Goal: Task Accomplishment & Management: Complete application form

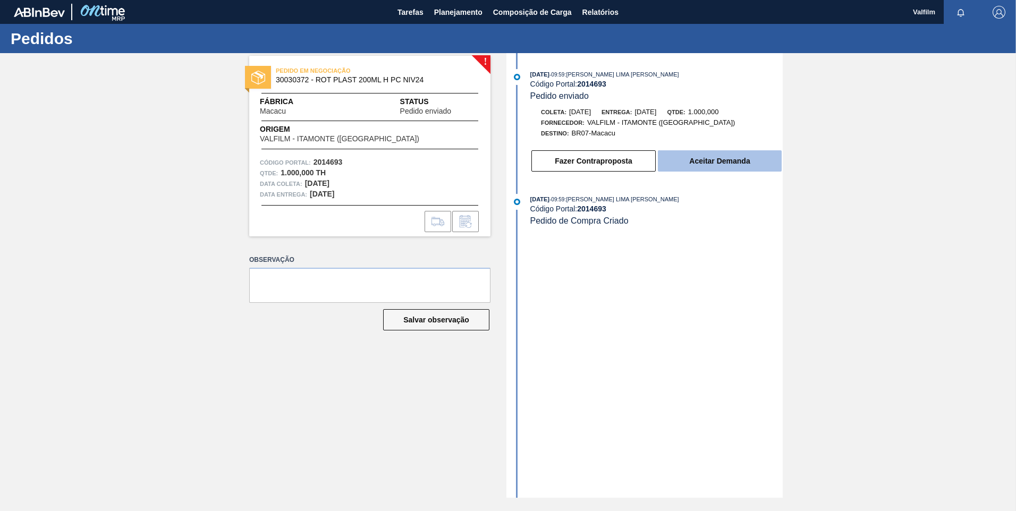
click at [686, 157] on button "Aceitar Demanda" at bounding box center [720, 160] width 124 height 21
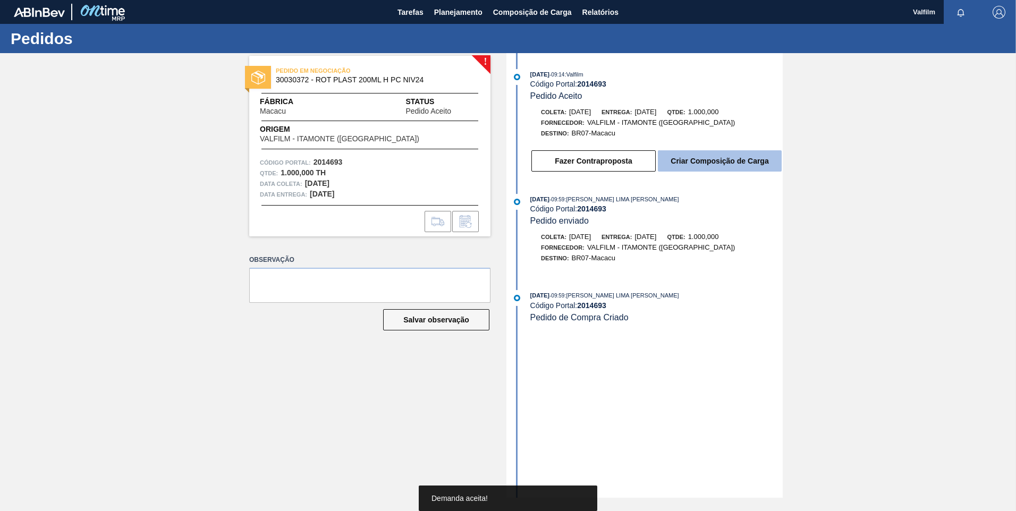
click at [689, 158] on button "Criar Composição de Carga" at bounding box center [720, 160] width 124 height 21
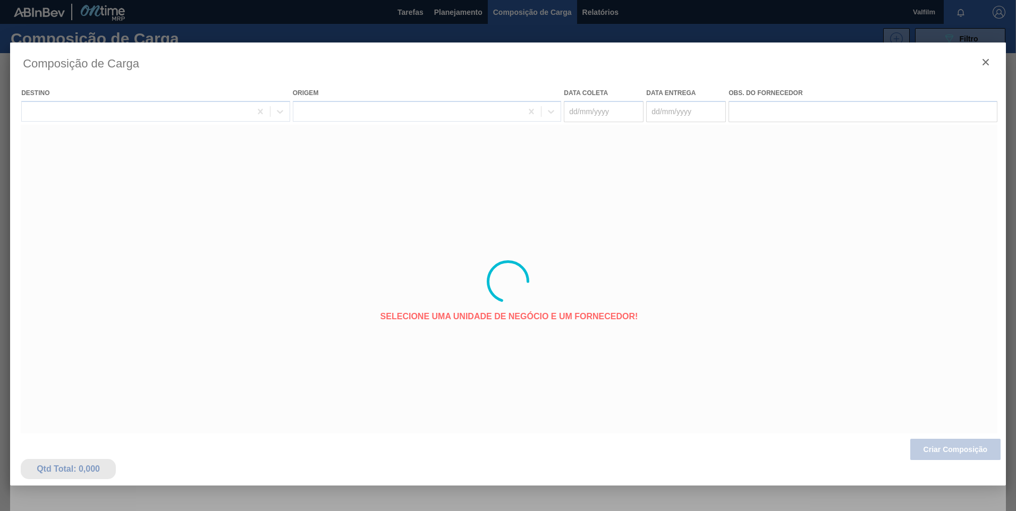
type coleta "[DATE]"
type entrega "[DATE]"
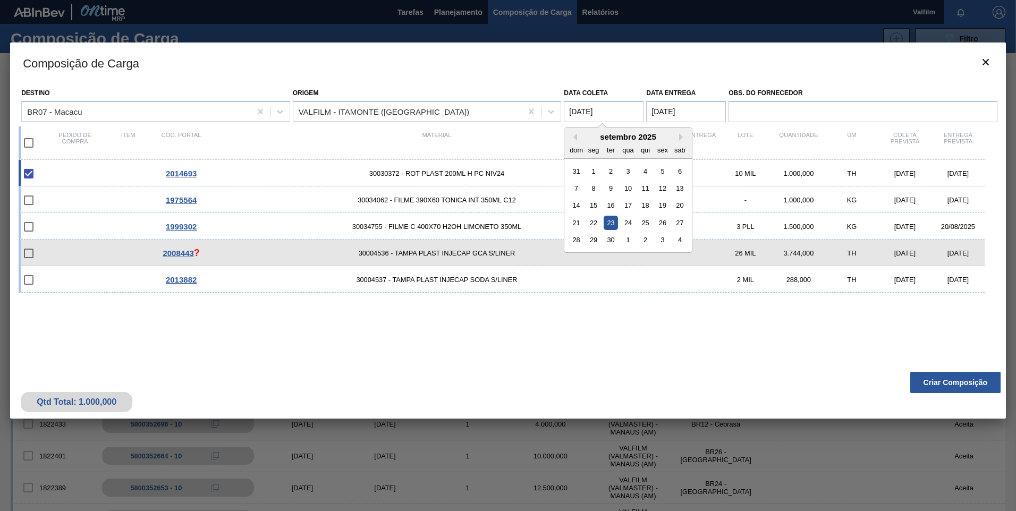
click at [611, 113] on coleta "[DATE]" at bounding box center [604, 111] width 80 height 21
click at [621, 225] on div "24" at bounding box center [628, 223] width 14 height 14
type coleta "24/09/2025"
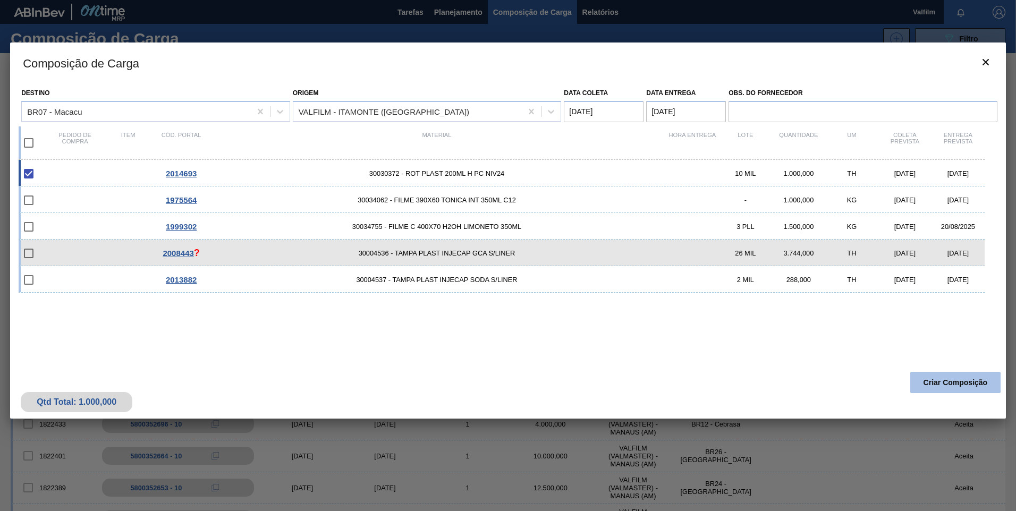
click at [943, 382] on button "Criar Composição" at bounding box center [955, 382] width 90 height 21
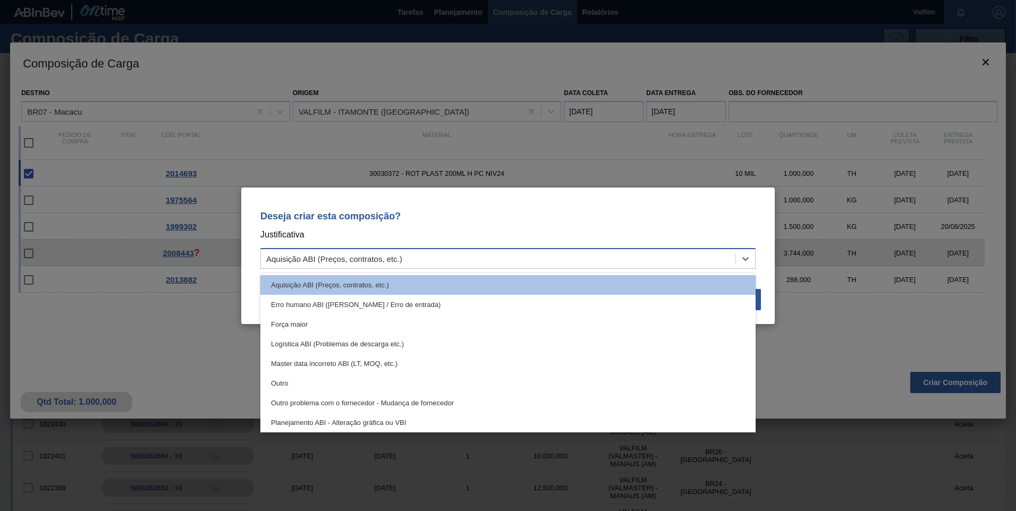
click at [448, 249] on div "Aquisição ABI (Preços, contratos, etc.)" at bounding box center [507, 258] width 495 height 21
click at [362, 380] on div "Outro" at bounding box center [507, 383] width 495 height 20
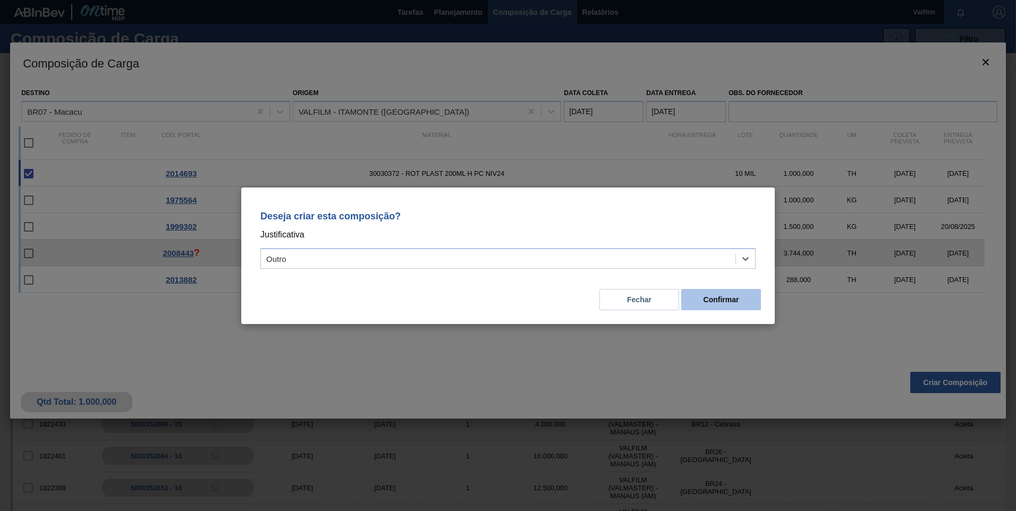
click at [716, 296] on button "Confirmar" at bounding box center [721, 299] width 80 height 21
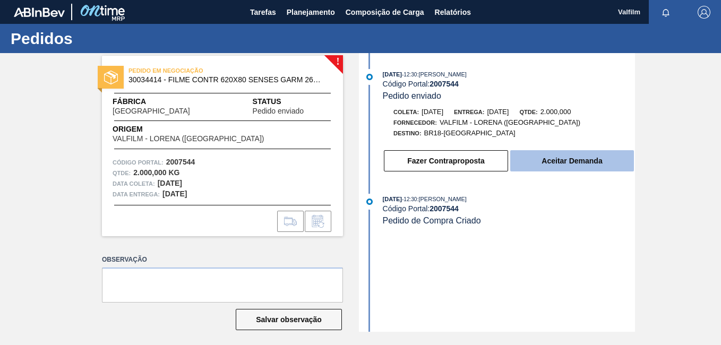
click at [539, 158] on button "Aceitar Demanda" at bounding box center [572, 160] width 124 height 21
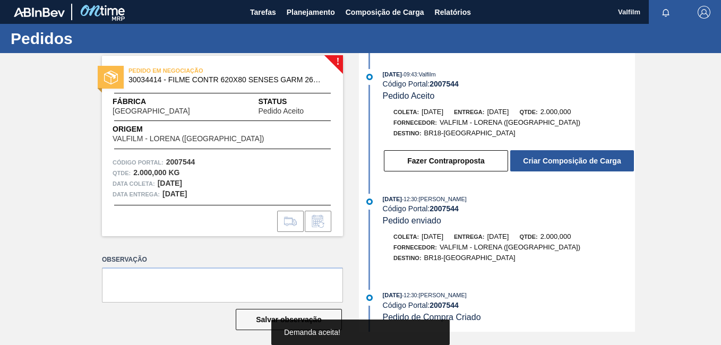
click at [453, 158] on button "Fazer Contraproposta" at bounding box center [446, 160] width 124 height 21
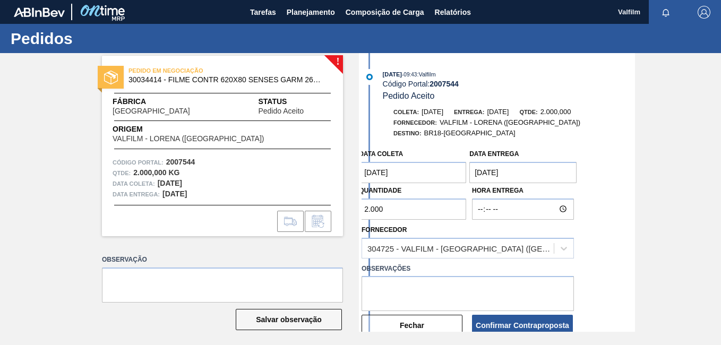
click at [405, 174] on coleta "[DATE]" at bounding box center [412, 172] width 107 height 21
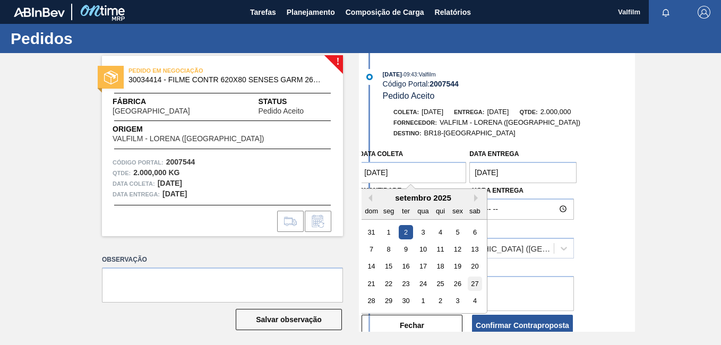
click at [476, 285] on div "27" at bounding box center [475, 284] width 14 height 14
type coleta "[DATE]"
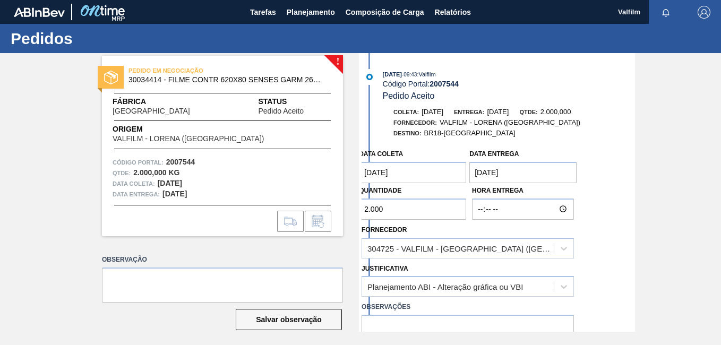
click at [520, 178] on entrega "[DATE]" at bounding box center [523, 172] width 107 height 21
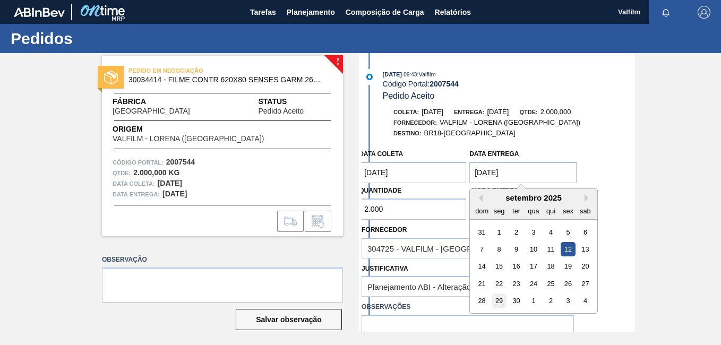
click at [502, 300] on div "29" at bounding box center [499, 301] width 14 height 14
type entrega "[DATE]"
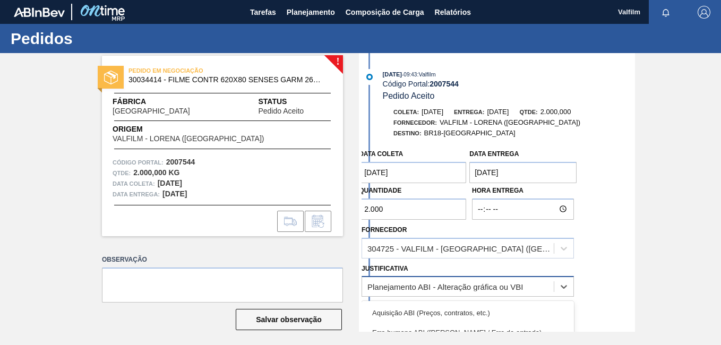
click at [409, 285] on div "Planejamento ABI - Alteração gráfica ou VBI" at bounding box center [446, 287] width 156 height 9
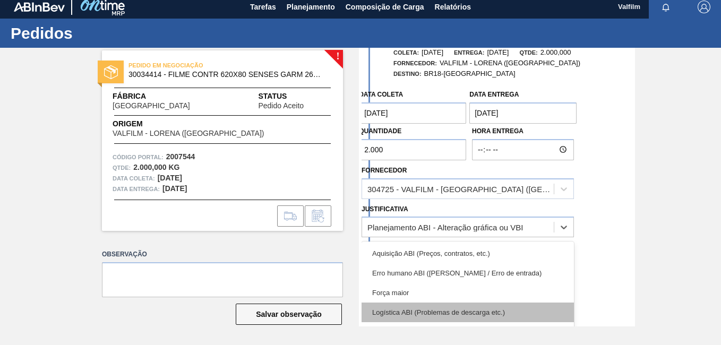
scroll to position [106, 0]
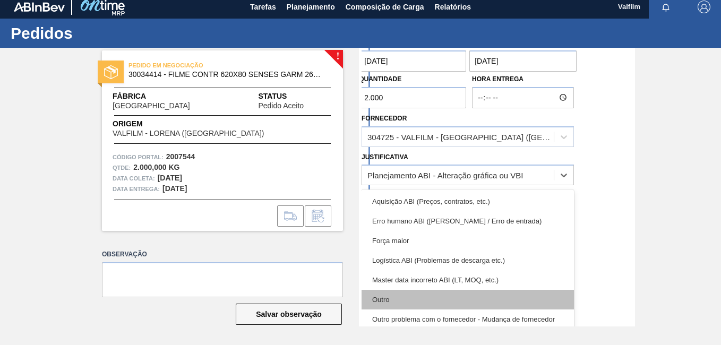
click at [416, 294] on div "Outro" at bounding box center [468, 300] width 212 height 20
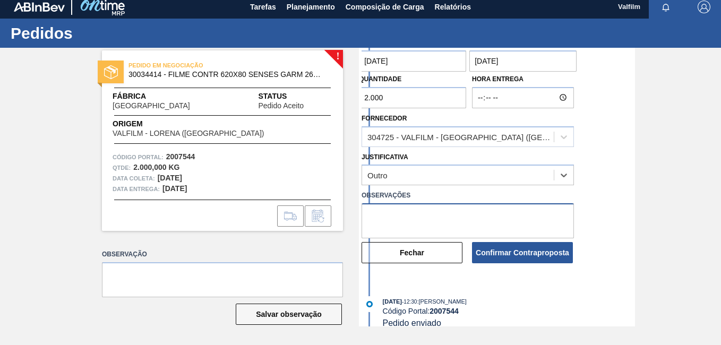
click at [407, 221] on textarea at bounding box center [468, 220] width 212 height 35
click at [408, 221] on textarea "Data que conseguiremos atender (Ana Carolina - Comercial Itamonte)" at bounding box center [468, 220] width 212 height 35
click at [413, 232] on textarea "Data que conseguiremos atender (Ana Carolina - Comercial Itamonte)" at bounding box center [468, 220] width 212 height 35
drag, startPoint x: 414, startPoint y: 232, endPoint x: 270, endPoint y: 149, distance: 166.1
click at [271, 150] on div "! PEDIDO EM NEGOCIAÇÃO 30034414 - FILME CONTR 620X80 SENSES GARM 269ML Fábrica …" at bounding box center [360, 187] width 721 height 279
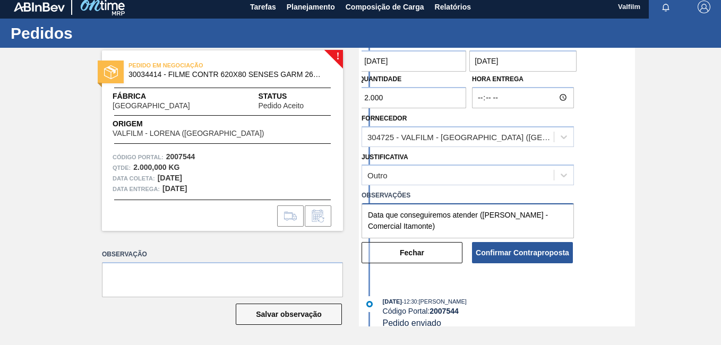
type textarea "Data que conseguiremos atender (Ana Carolina - Comercial Itamonte)"
click at [528, 248] on button "Confirmar Contraproposta" at bounding box center [522, 252] width 101 height 21
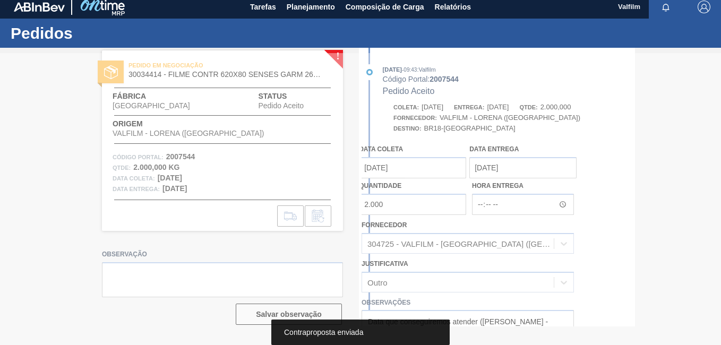
scroll to position [213, 0]
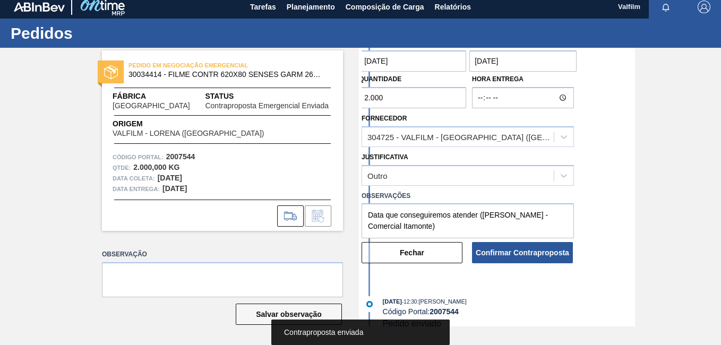
click at [408, 253] on button "Fechar" at bounding box center [412, 252] width 101 height 21
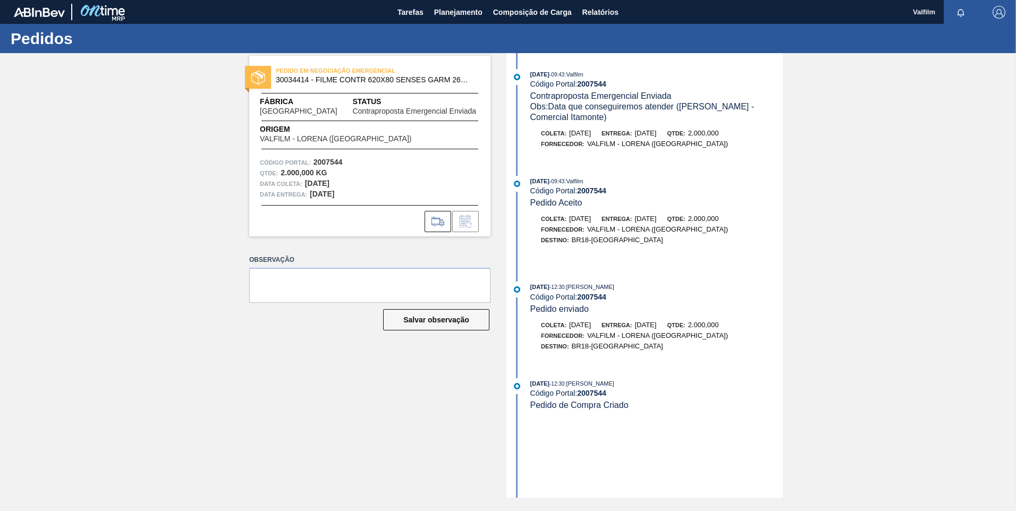
scroll to position [0, 0]
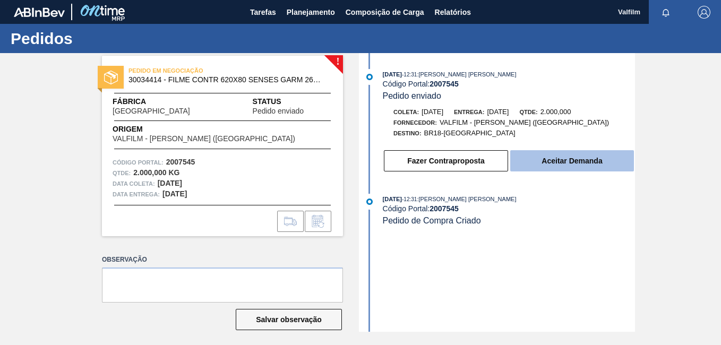
click at [572, 158] on button "Aceitar Demanda" at bounding box center [572, 160] width 124 height 21
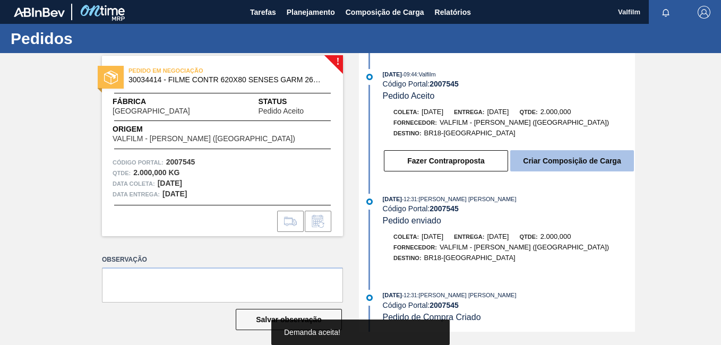
click at [544, 161] on button "Criar Composição de Carga" at bounding box center [572, 160] width 124 height 21
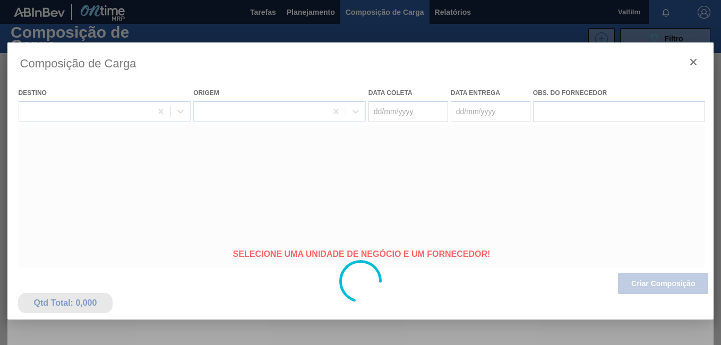
type coleta "[DATE]"
type entrega "[DATE]"
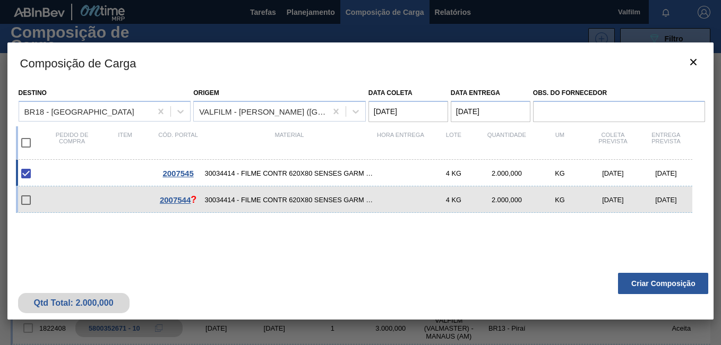
click at [402, 111] on coleta "[DATE]" at bounding box center [409, 111] width 80 height 21
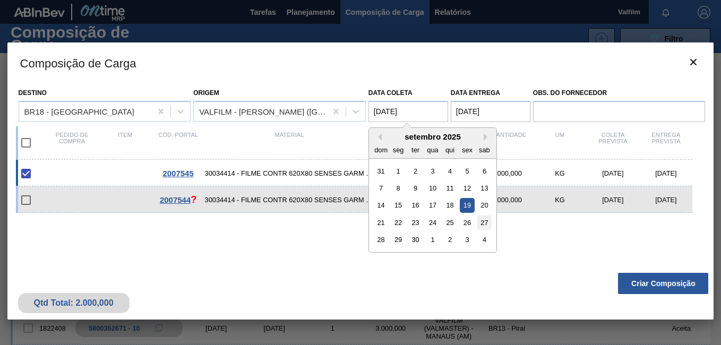
click at [486, 221] on div "27" at bounding box center [485, 223] width 14 height 14
type coleta "27/09/2025"
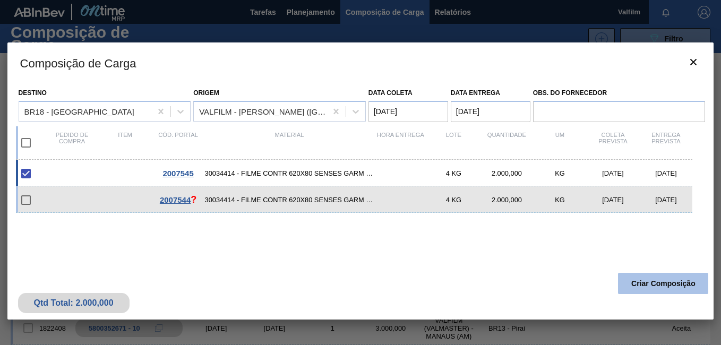
click at [652, 286] on button "Criar Composição" at bounding box center [663, 283] width 90 height 21
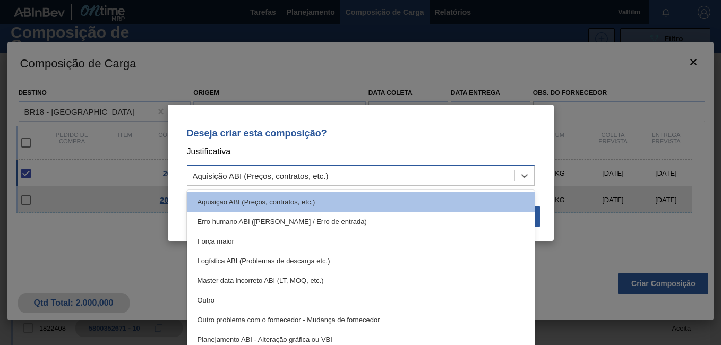
click at [217, 172] on div "Aquisição ABI (Preços, contratos, etc.)" at bounding box center [261, 175] width 136 height 9
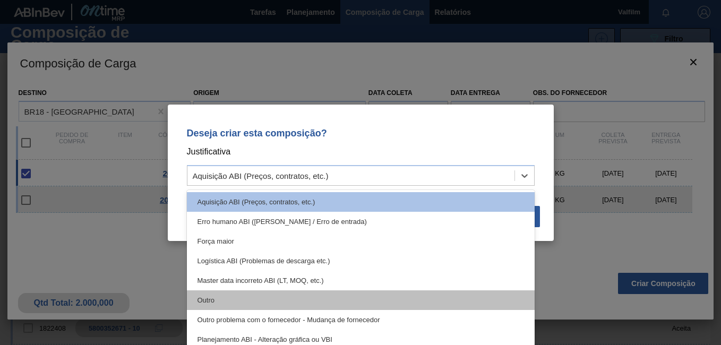
click at [204, 298] on div "Outro" at bounding box center [361, 301] width 348 height 20
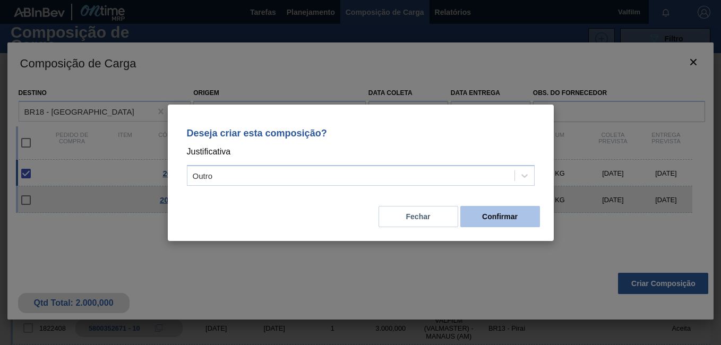
click at [507, 214] on button "Confirmar" at bounding box center [501, 216] width 80 height 21
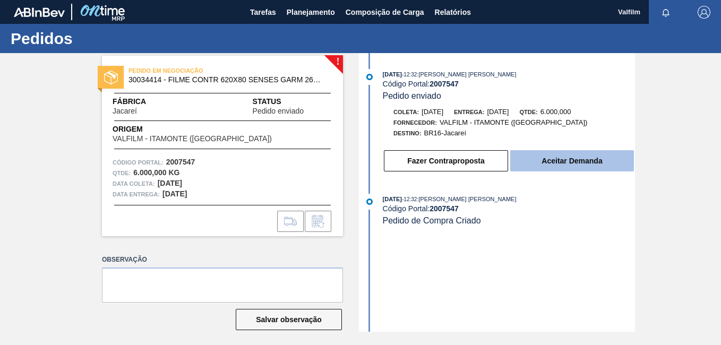
click at [552, 163] on button "Aceitar Demanda" at bounding box center [572, 160] width 124 height 21
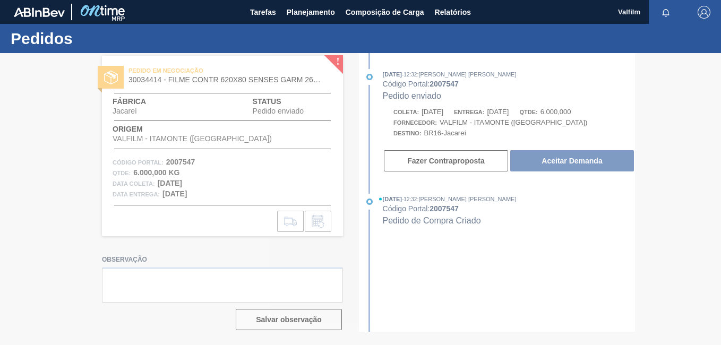
click at [498, 97] on div at bounding box center [360, 199] width 721 height 292
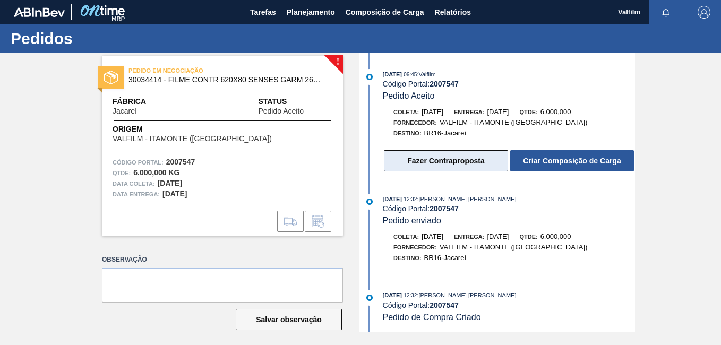
click at [479, 157] on button "Fazer Contraproposta" at bounding box center [446, 160] width 124 height 21
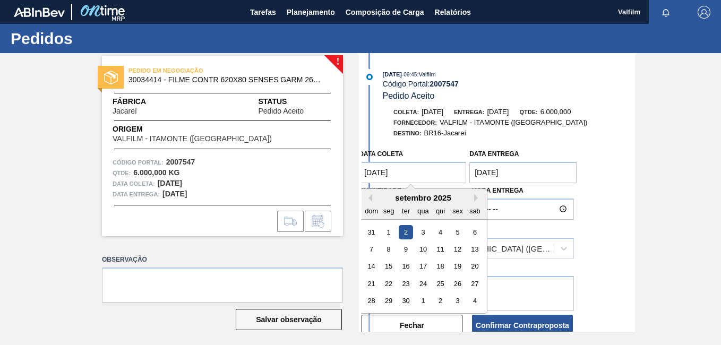
click at [376, 168] on coleta "02/09/2025" at bounding box center [412, 172] width 107 height 21
click at [371, 303] on div "28" at bounding box center [371, 301] width 14 height 14
type coleta "[DATE]"
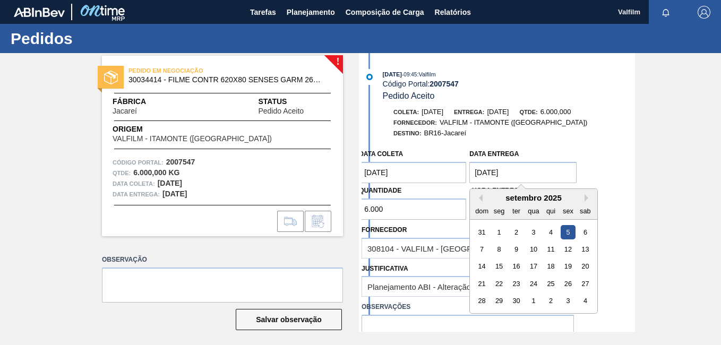
click at [498, 177] on entrega "05/09/2025" at bounding box center [523, 172] width 107 height 21
click at [499, 300] on div "29" at bounding box center [499, 301] width 14 height 14
type entrega "[DATE]"
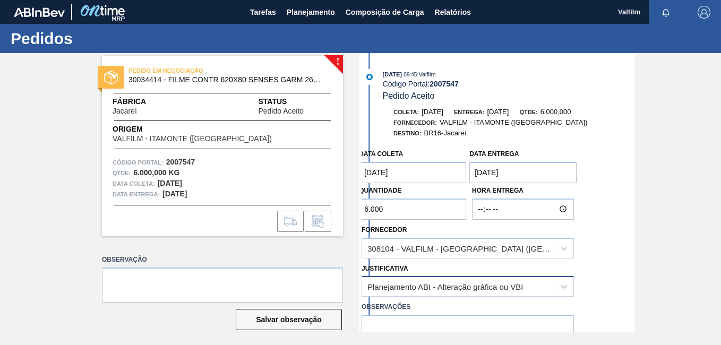
click at [431, 289] on div "Planejamento ABI - Alteração gráfica ou VBI" at bounding box center [458, 286] width 192 height 15
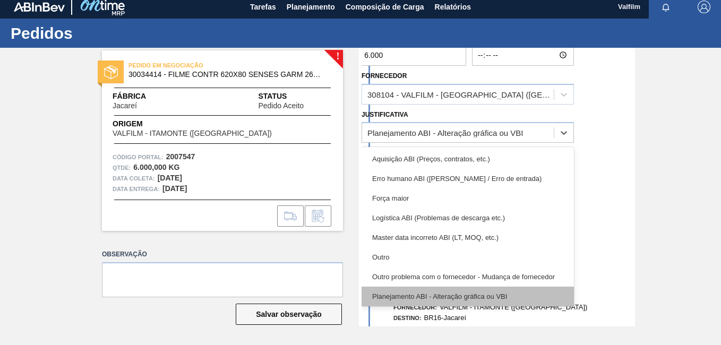
scroll to position [159, 0]
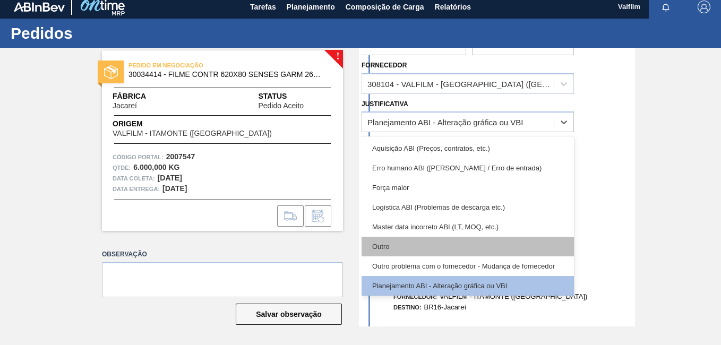
click at [414, 240] on div "Outro" at bounding box center [468, 247] width 212 height 20
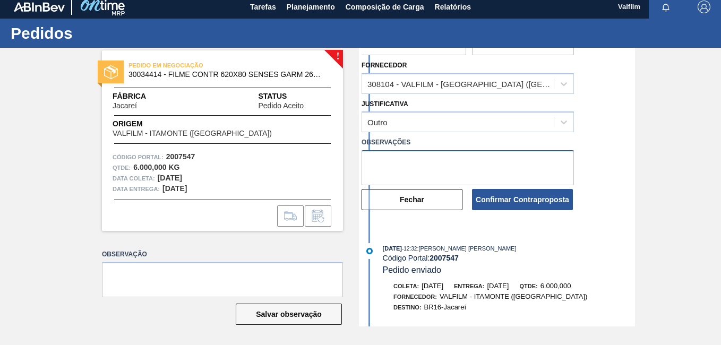
click at [406, 171] on textarea at bounding box center [468, 167] width 212 height 35
paste textarea "Data que conseguiremos atender ([PERSON_NAME] - Comercial Itamonte)"
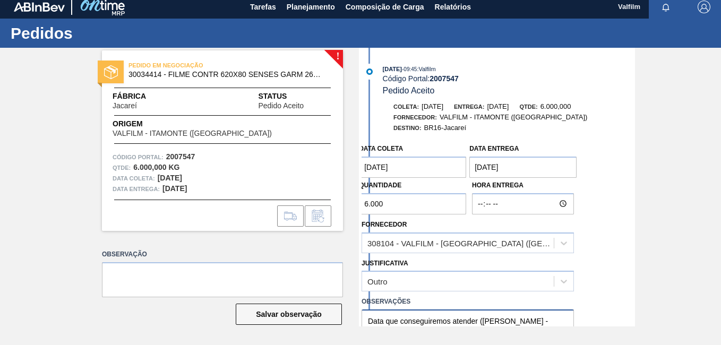
scroll to position [53, 0]
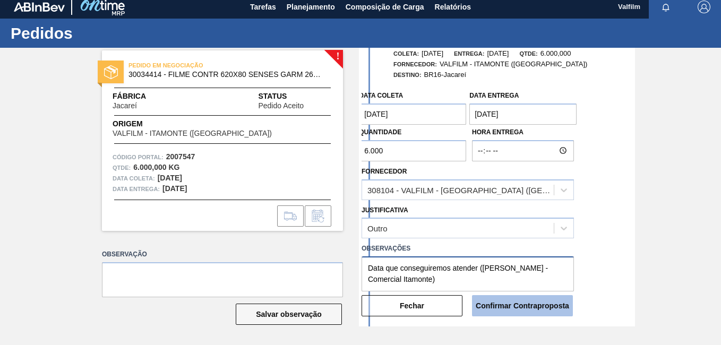
type textarea "Data que conseguiremos atender ([PERSON_NAME] - Comercial Itamonte)"
click at [518, 301] on button "Confirmar Contraproposta" at bounding box center [522, 305] width 101 height 21
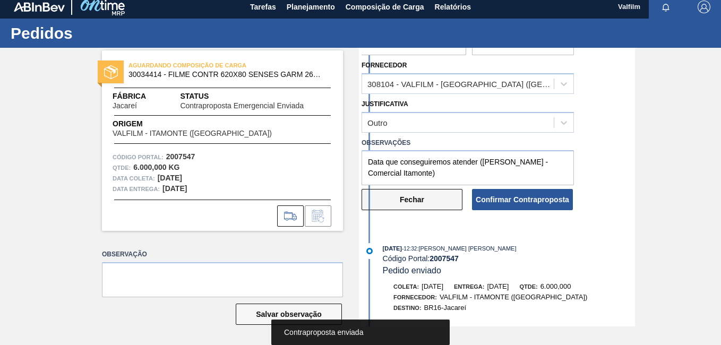
click at [434, 196] on button "Fechar" at bounding box center [412, 199] width 101 height 21
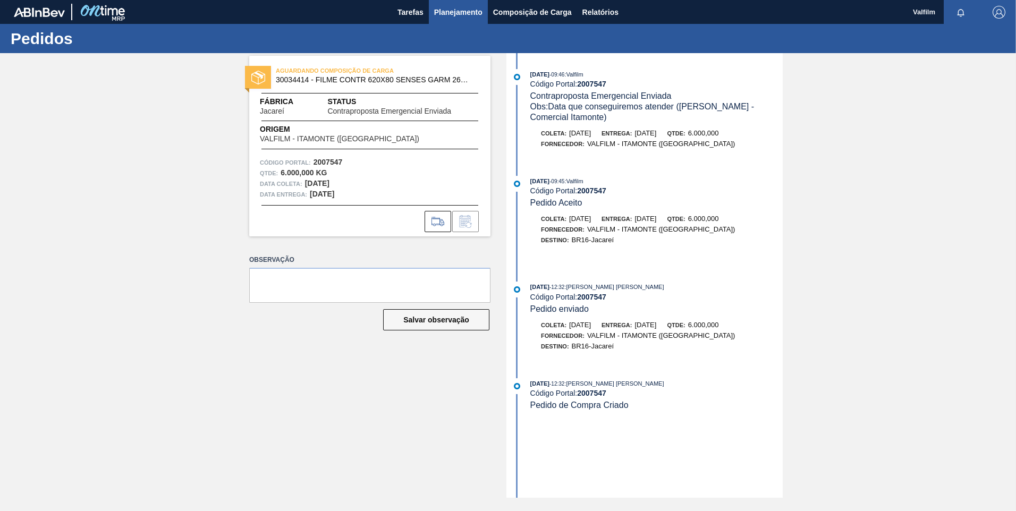
scroll to position [0, 0]
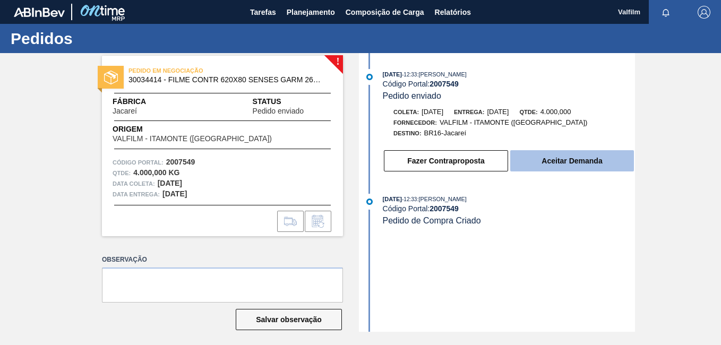
click at [582, 163] on button "Aceitar Demanda" at bounding box center [572, 160] width 124 height 21
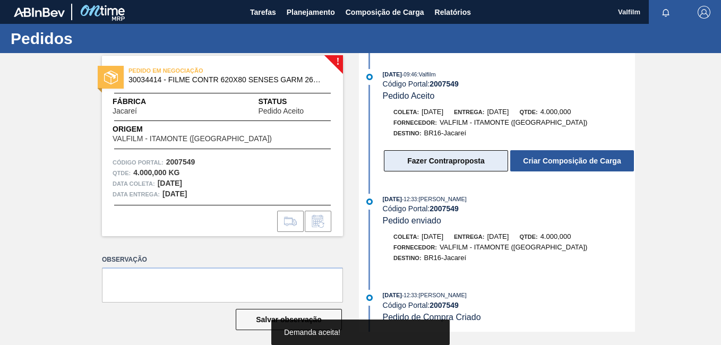
click at [462, 163] on button "Fazer Contraproposta" at bounding box center [446, 160] width 124 height 21
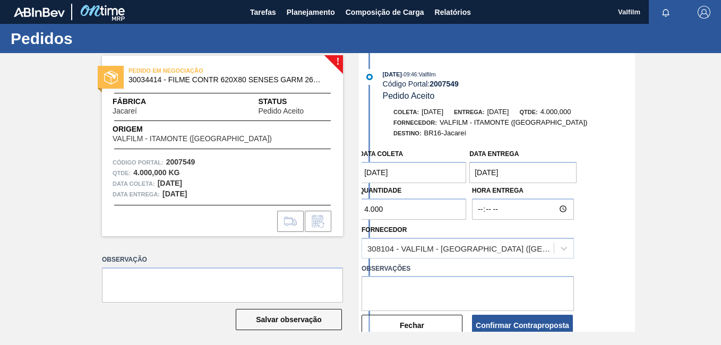
click at [377, 177] on coleta "[DATE]" at bounding box center [412, 172] width 107 height 21
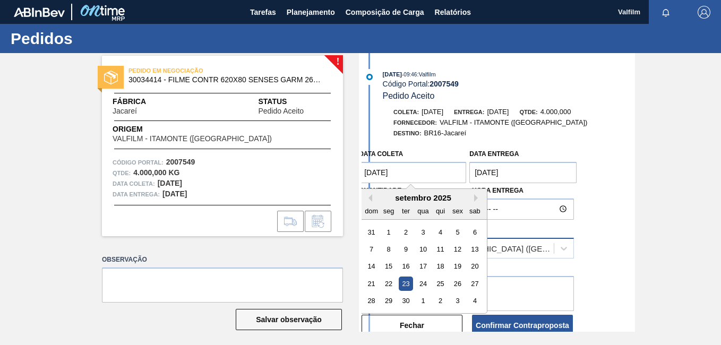
drag, startPoint x: 372, startPoint y: 302, endPoint x: 464, endPoint y: 245, distance: 108.0
click at [372, 302] on div "28" at bounding box center [371, 301] width 14 height 14
type coleta "[DATE]"
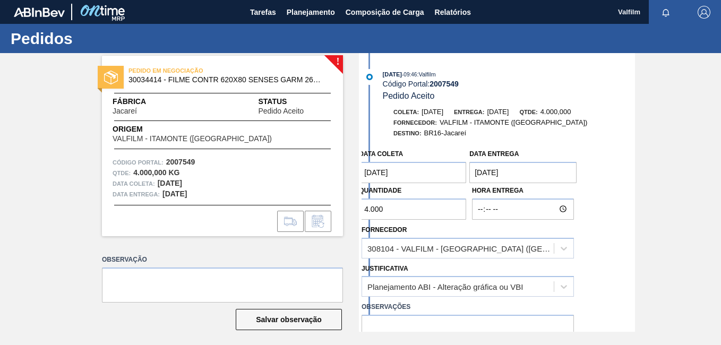
click at [490, 173] on entrega "[DATE]" at bounding box center [523, 172] width 107 height 21
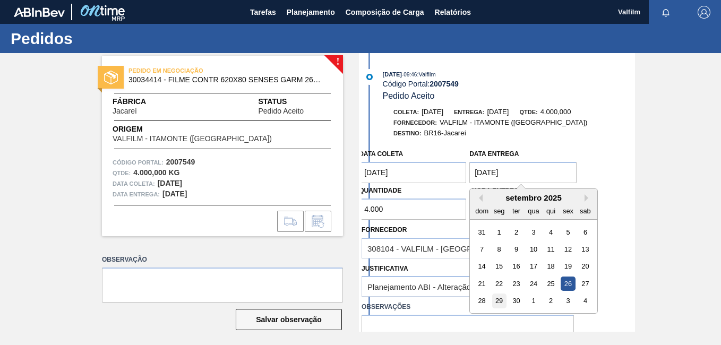
click at [499, 308] on div "29" at bounding box center [499, 301] width 14 height 14
type entrega "[DATE]"
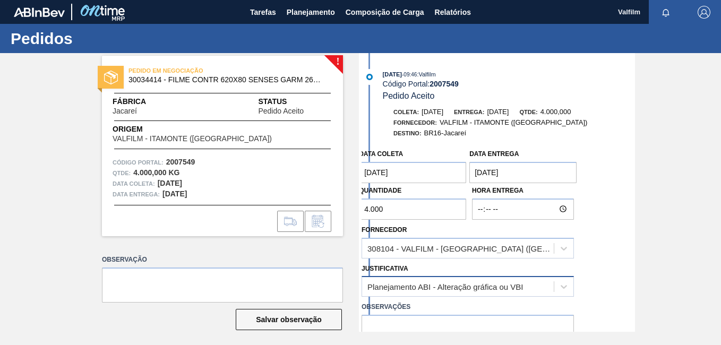
click at [446, 294] on div "Data coleta [DATE] Data entrega [DATE] Quantidade 4.000 Hora Entrega Fornecedor…" at bounding box center [499, 260] width 274 height 232
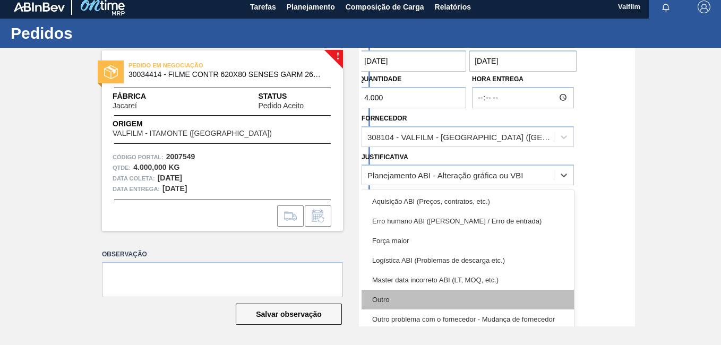
scroll to position [212, 0]
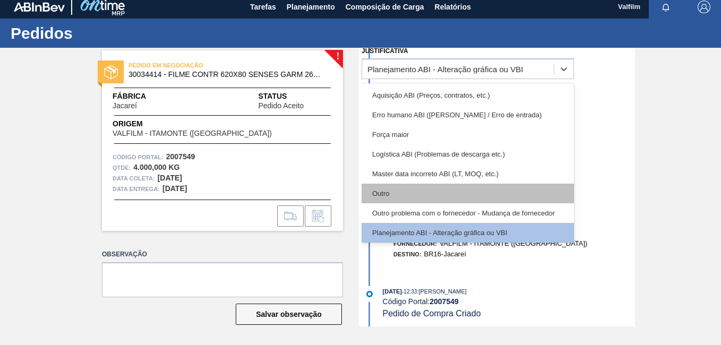
click at [396, 192] on div "Outro" at bounding box center [468, 194] width 212 height 20
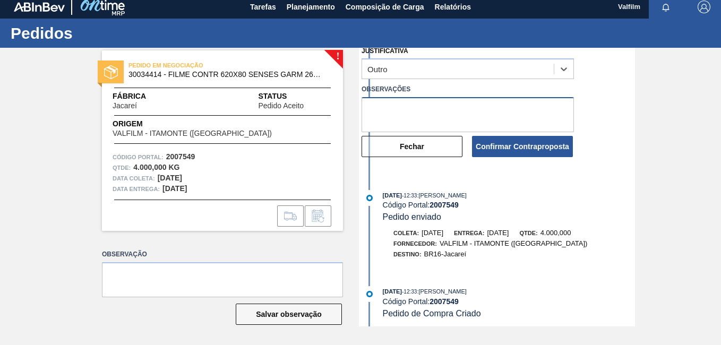
click at [417, 112] on textarea at bounding box center [468, 114] width 212 height 35
paste textarea "Data que conseguiremos atender ([PERSON_NAME] - Comercial Itamonte)"
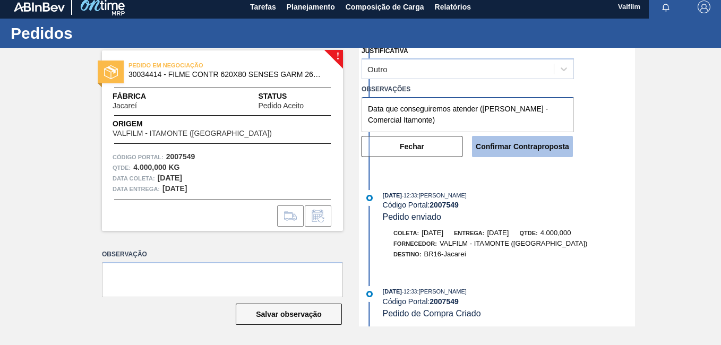
type textarea "Data que conseguiremos atender ([PERSON_NAME] - Comercial Itamonte)"
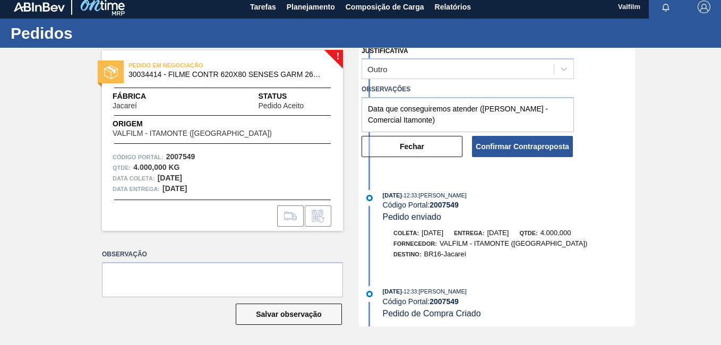
click at [504, 158] on div "Confirmar Contraproposta" at bounding box center [523, 146] width 110 height 23
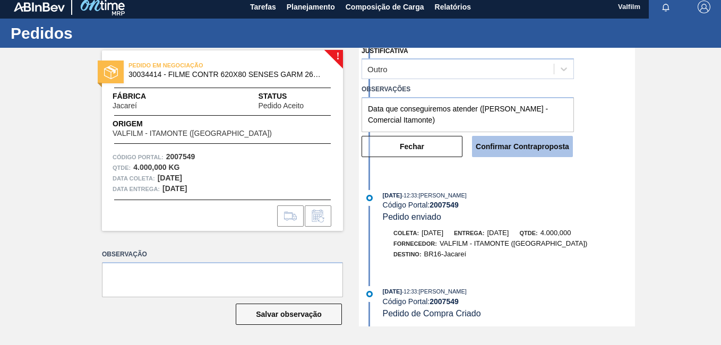
click at [509, 145] on button "Confirmar Contraproposta" at bounding box center [522, 146] width 101 height 21
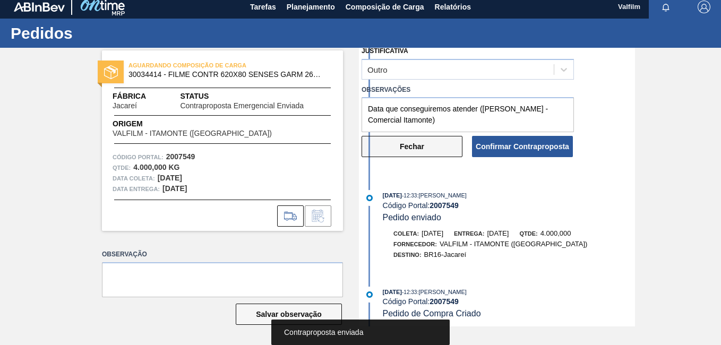
click at [432, 150] on button "Fechar" at bounding box center [412, 146] width 101 height 21
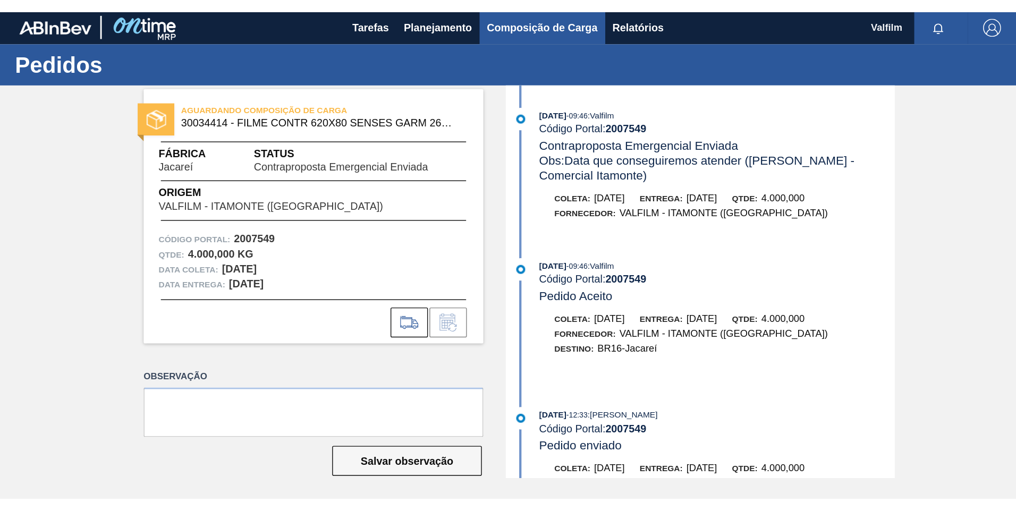
scroll to position [0, 0]
